Goal: Task Accomplishment & Management: Manage account settings

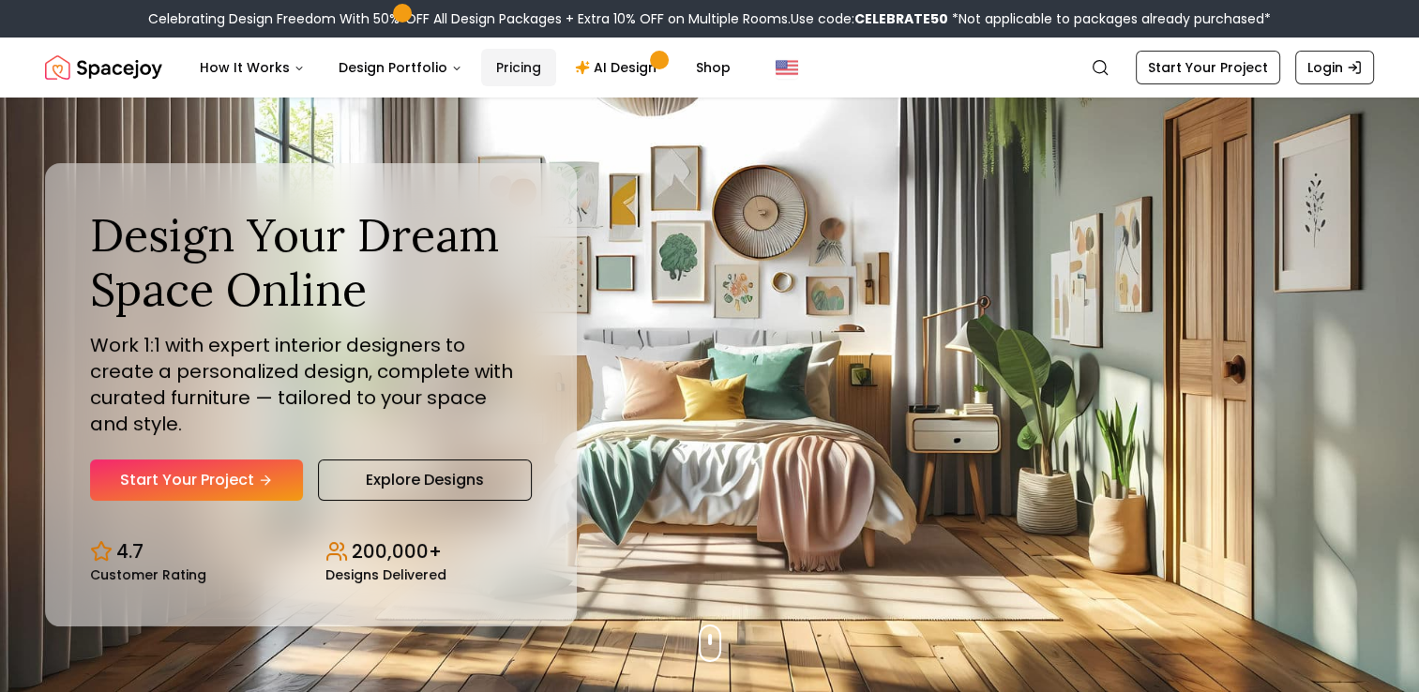
click at [506, 67] on link "Pricing" at bounding box center [518, 68] width 75 height 38
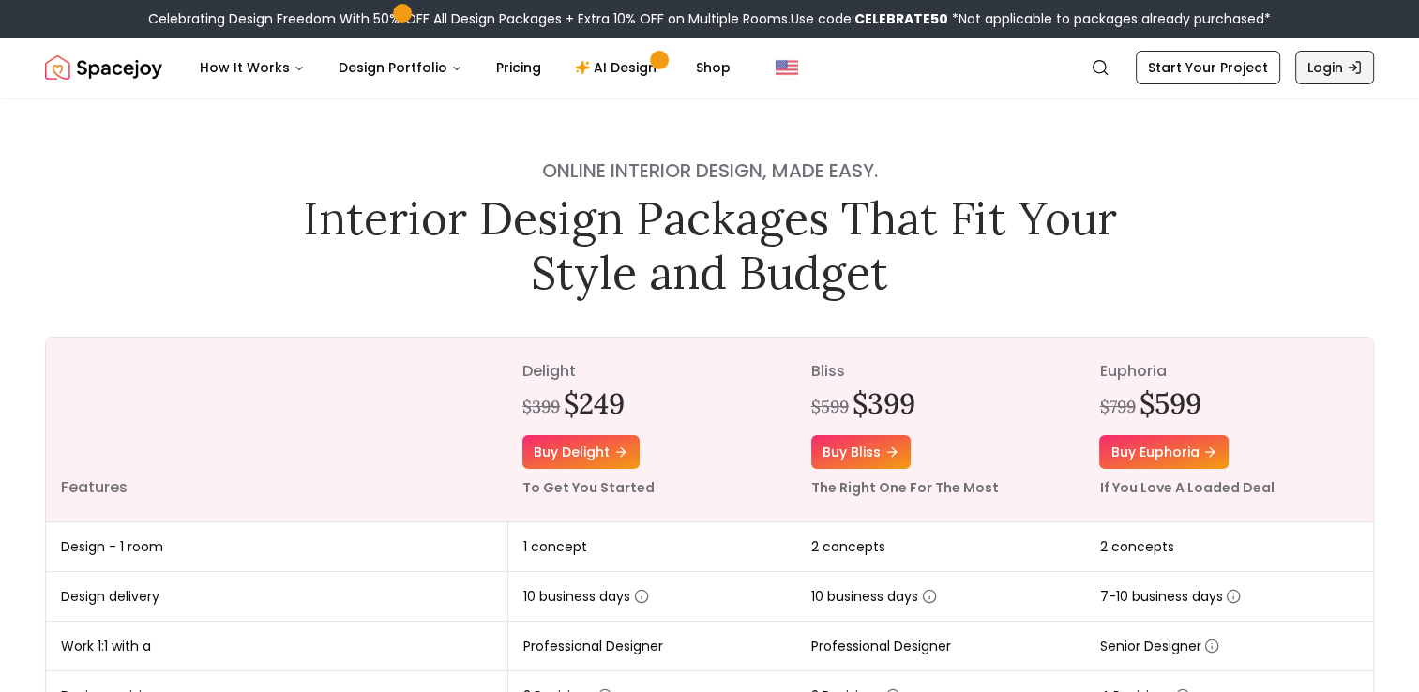
click at [1308, 62] on link "Login" at bounding box center [1334, 68] width 79 height 34
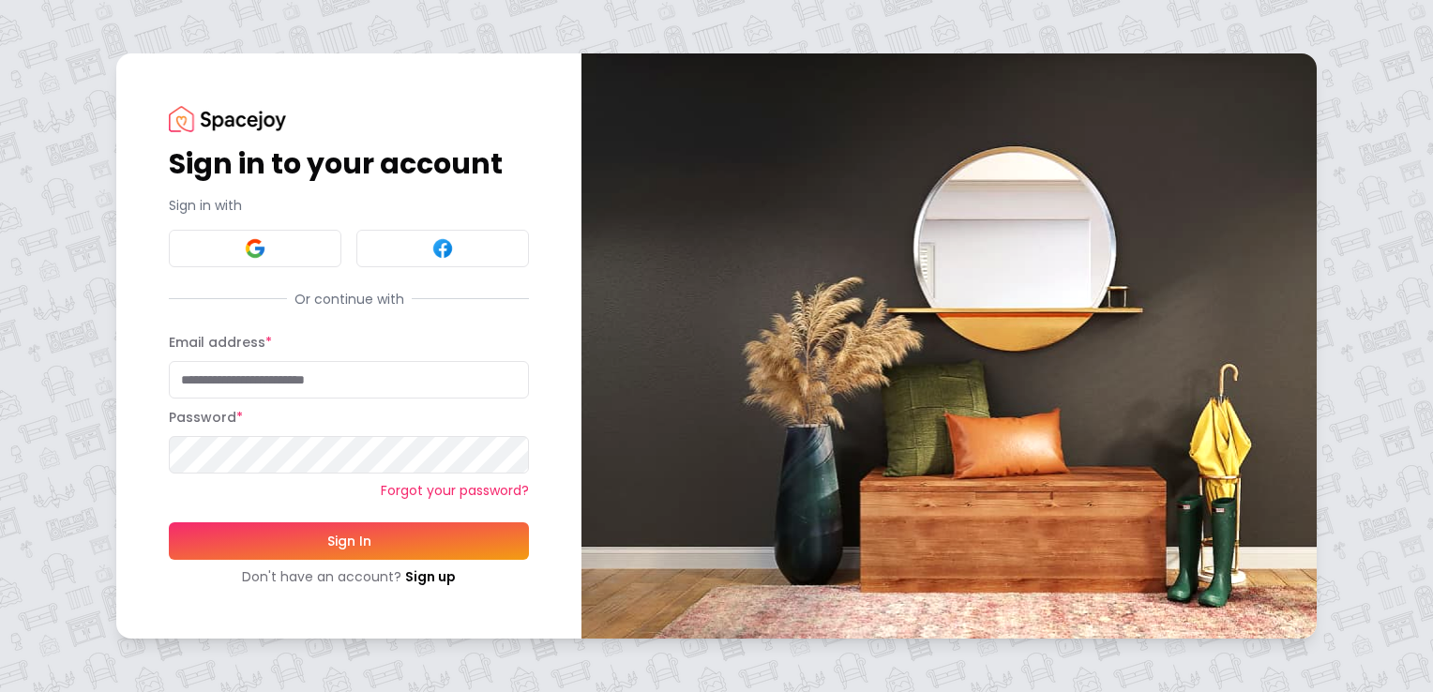
click at [450, 491] on link "Forgot your password?" at bounding box center [349, 490] width 360 height 19
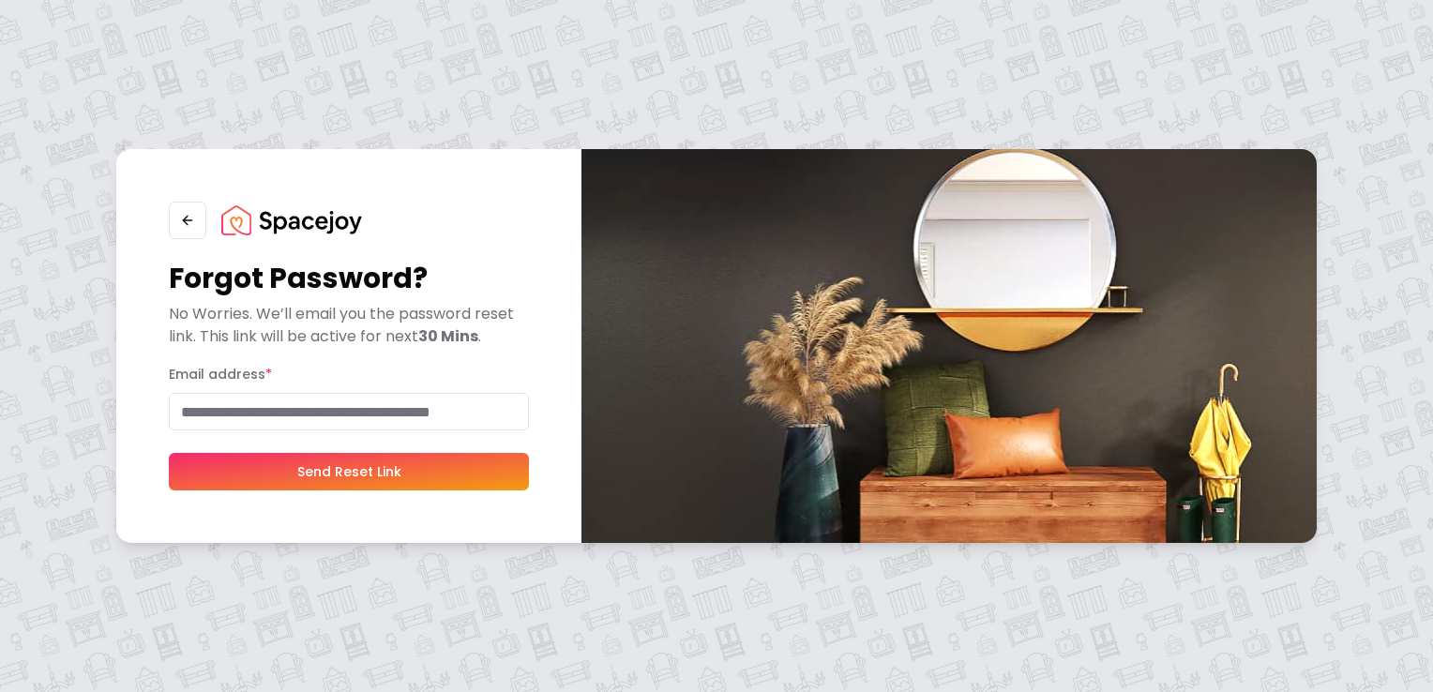
click at [375, 418] on input "Email address *" at bounding box center [349, 412] width 360 height 38
type input "**********"
click at [358, 478] on button "Send Reset Link" at bounding box center [349, 472] width 360 height 38
